Goal: Task Accomplishment & Management: Manage account settings

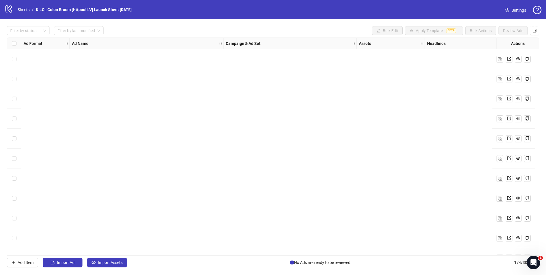
scroll to position [3257, 0]
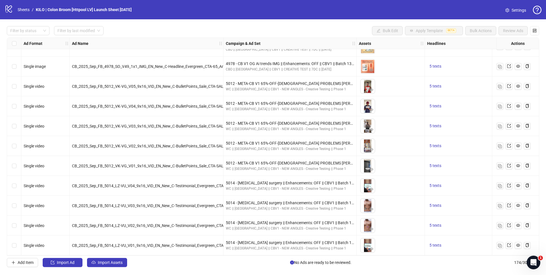
click at [25, 14] on div "logo/logo-mobile Sheets / KILO | Colon Broom [Httpool LV] Launch Sheet [DATE]" at bounding box center [69, 10] width 129 height 10
click at [25, 13] on link "Sheets" at bounding box center [23, 10] width 14 height 6
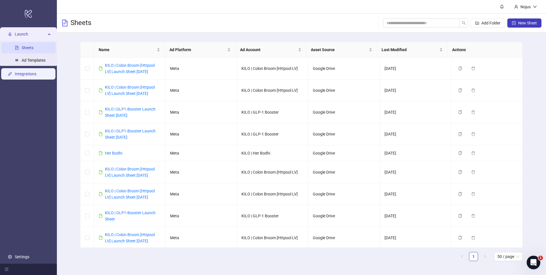
click at [36, 76] on link "Integrations" at bounding box center [26, 74] width 22 height 5
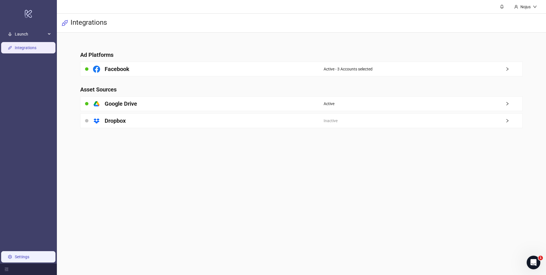
click at [29, 255] on link "Settings" at bounding box center [22, 257] width 14 height 5
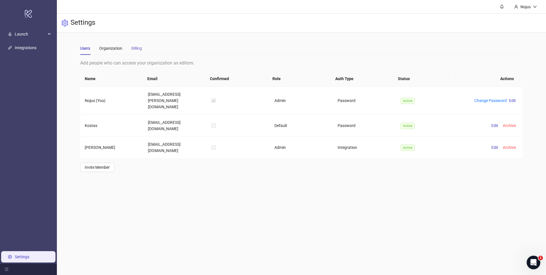
click at [140, 42] on div "Billing" at bounding box center [136, 48] width 11 height 13
